Goal: Check status: Check status

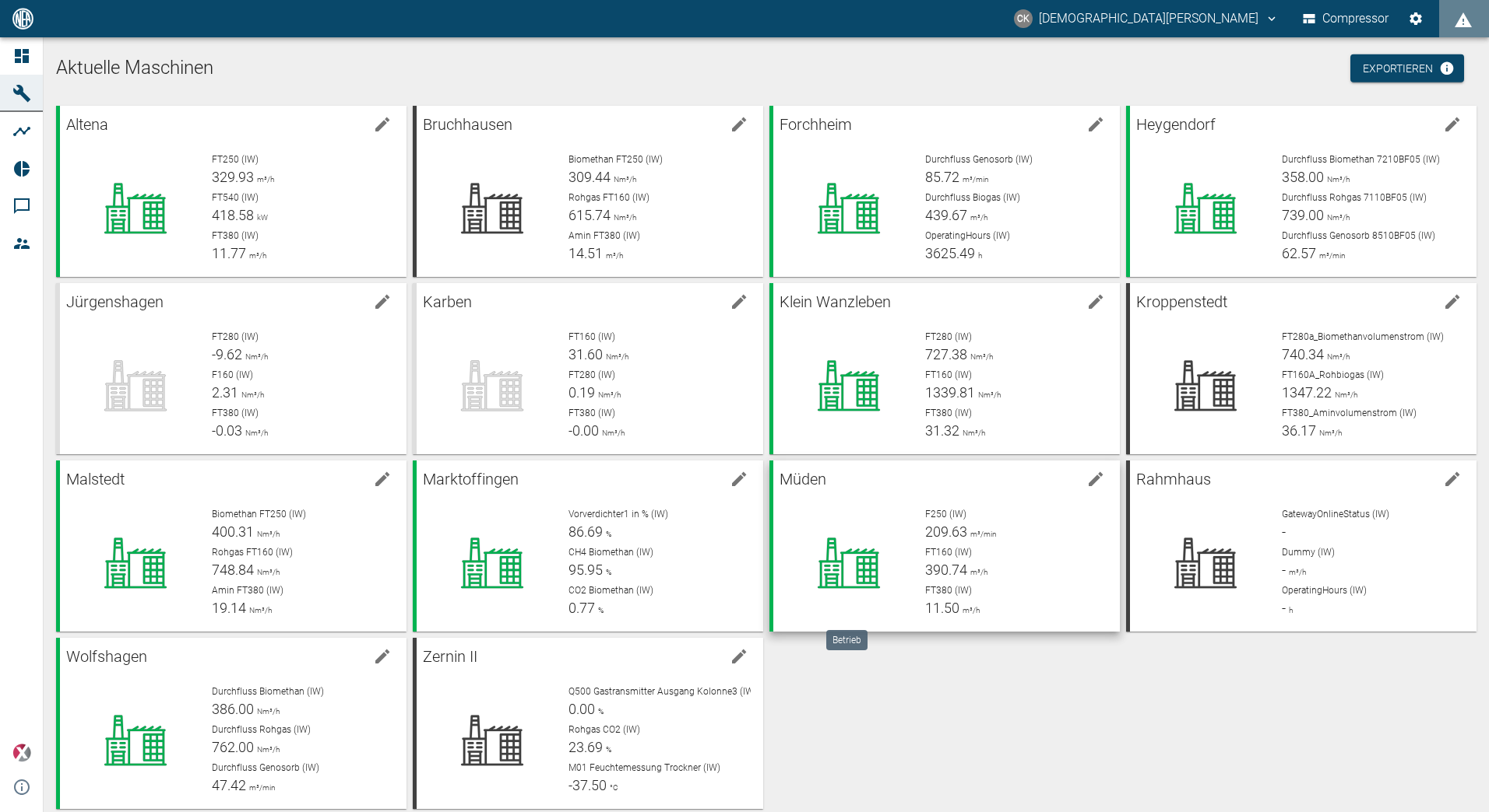
click at [882, 550] on icon at bounding box center [849, 563] width 101 height 63
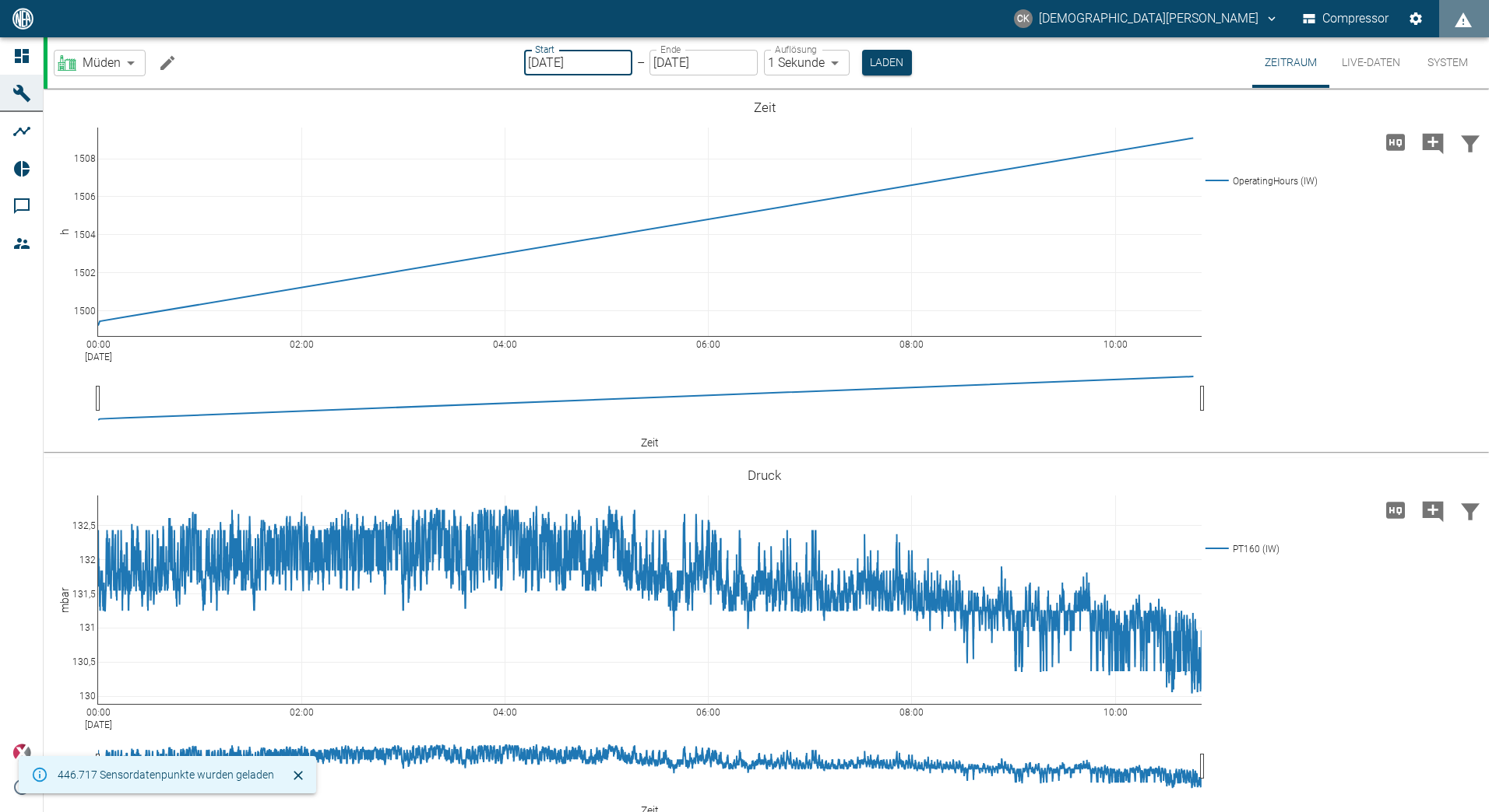
click at [528, 56] on input "[DATE]" at bounding box center [578, 62] width 108 height 26
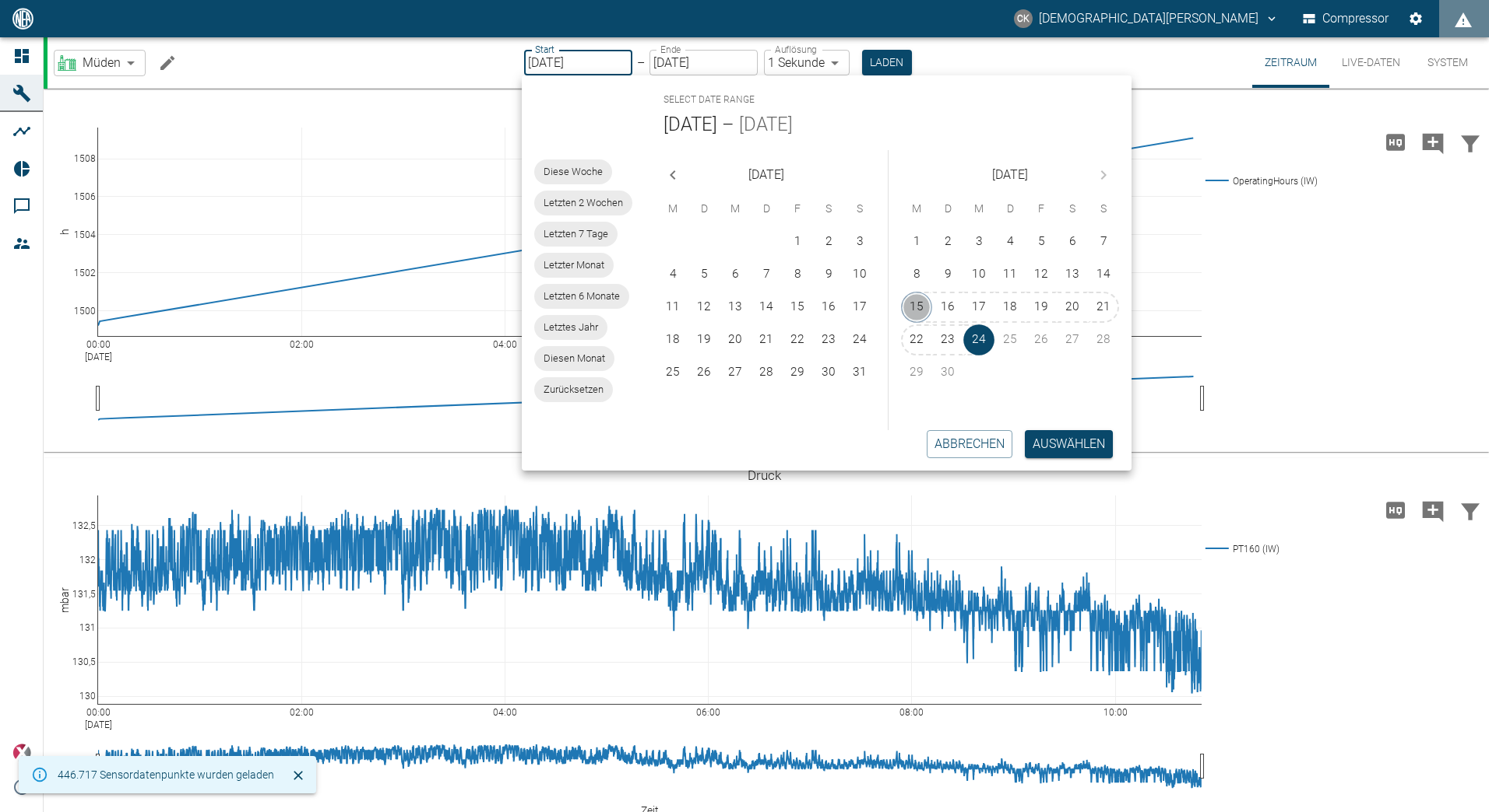
click at [923, 310] on button "15" at bounding box center [916, 307] width 31 height 31
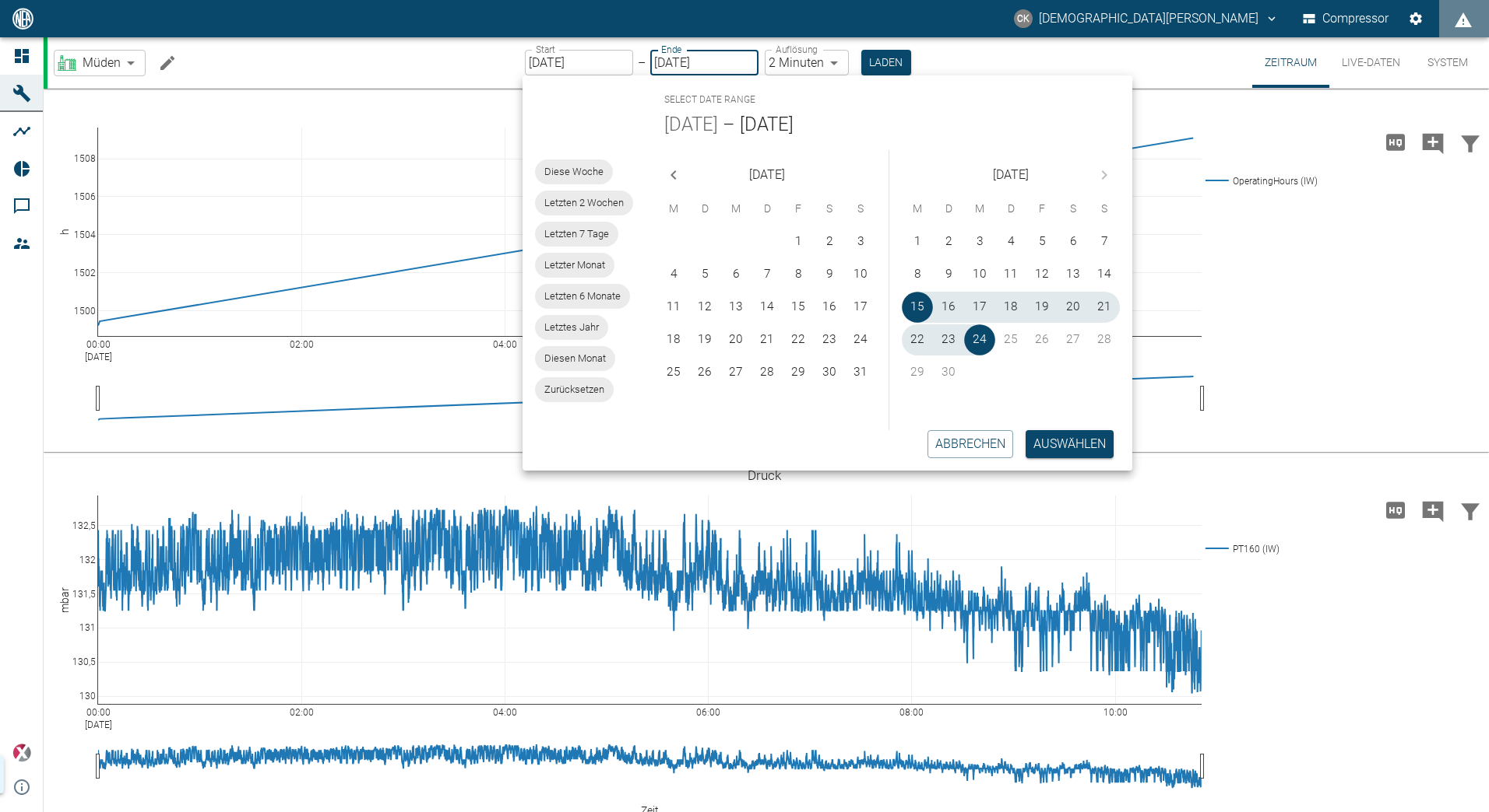
type input "[DATE]"
type input "2min"
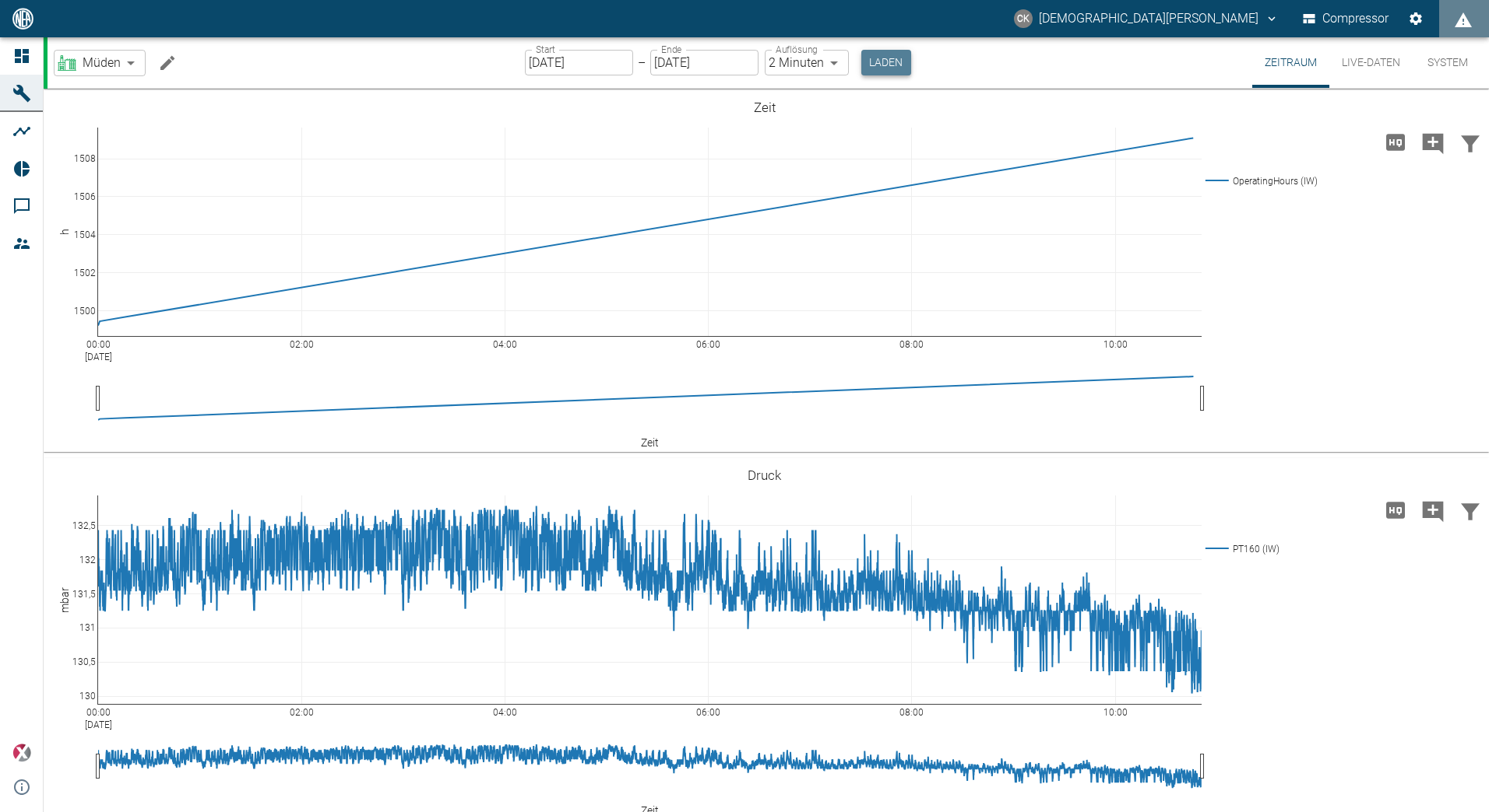
click at [882, 56] on button "Laden" at bounding box center [886, 62] width 49 height 26
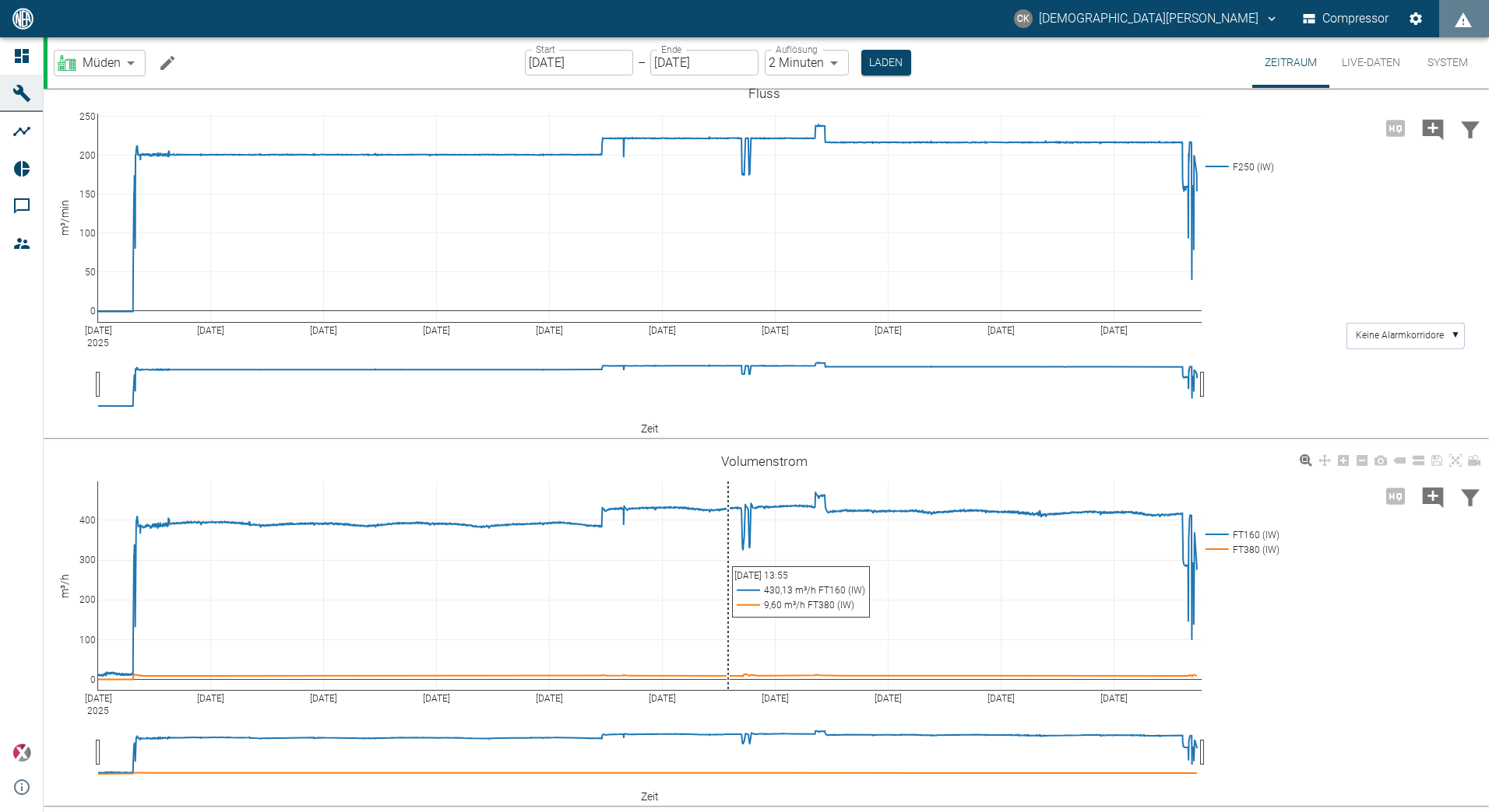
scroll to position [1118, 0]
